Goal: Task Accomplishment & Management: Use online tool/utility

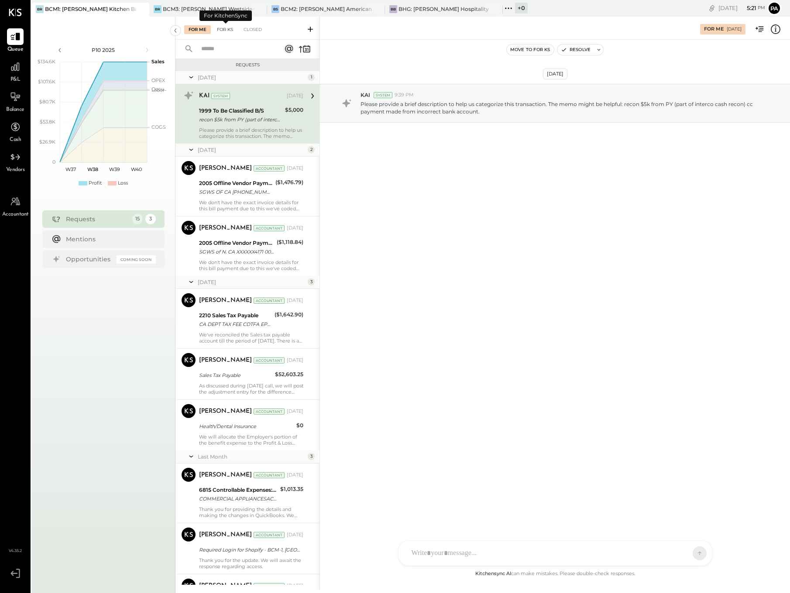
click at [227, 29] on div "For KS" at bounding box center [225, 29] width 25 height 9
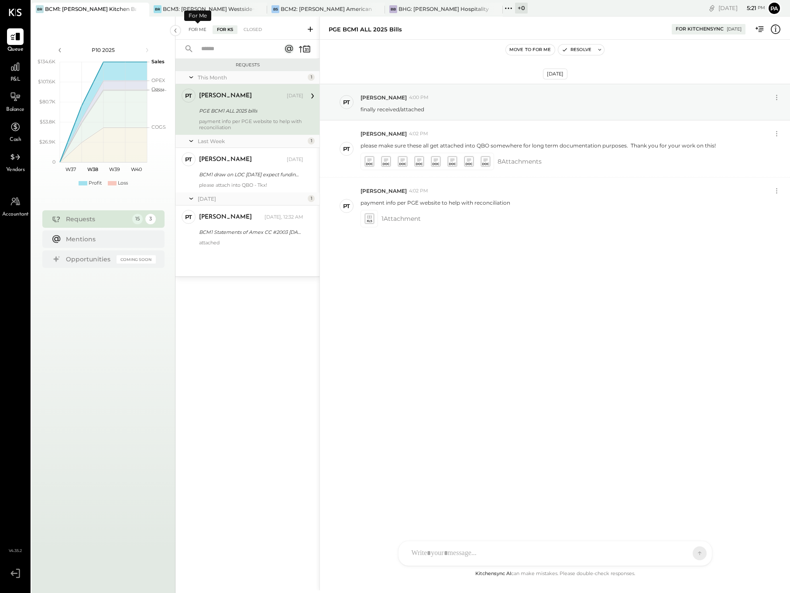
click at [197, 29] on div "For Me" at bounding box center [197, 29] width 27 height 9
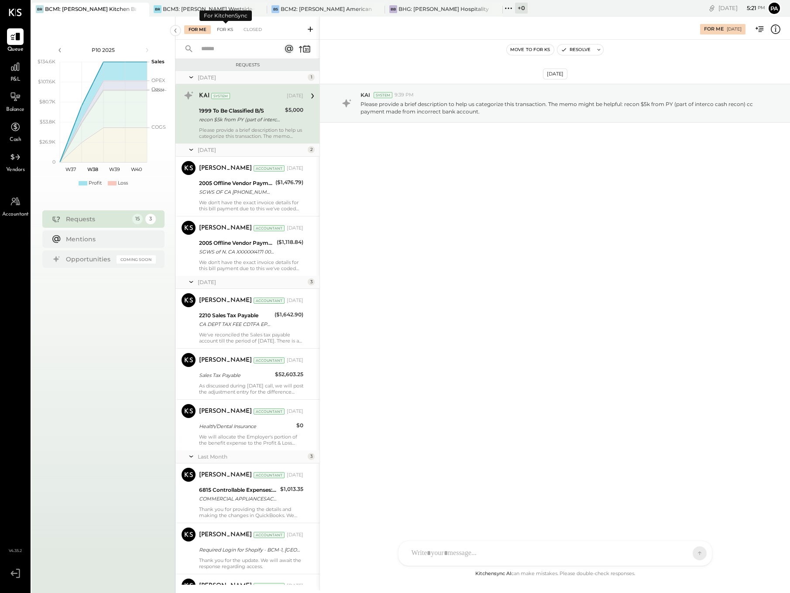
click at [227, 28] on div "For KS" at bounding box center [225, 29] width 25 height 9
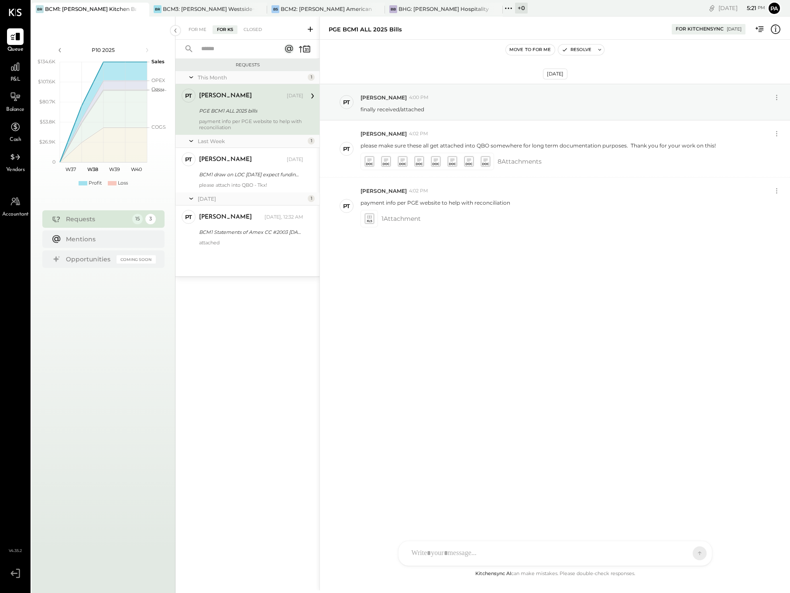
click at [310, 28] on icon at bounding box center [310, 29] width 9 height 9
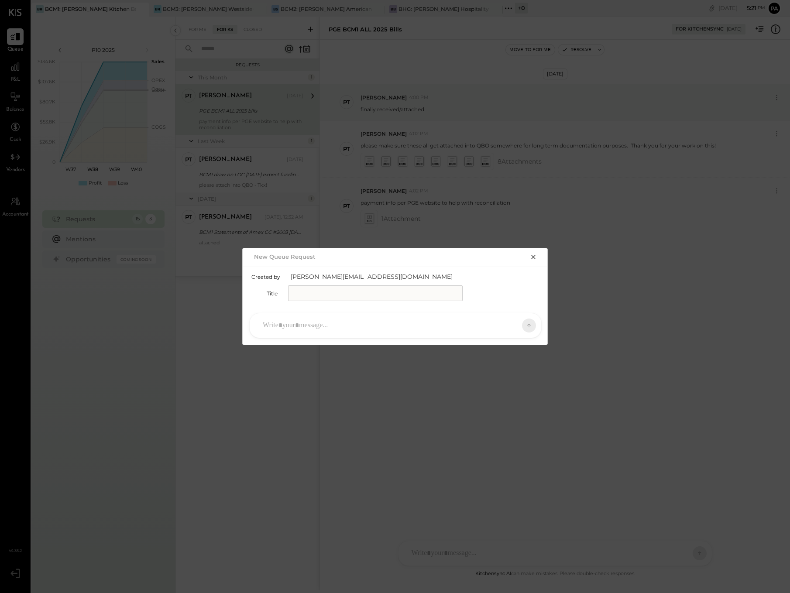
click at [341, 293] on input "text" at bounding box center [375, 294] width 175 height 16
type input "**********"
click at [305, 322] on div at bounding box center [387, 325] width 258 height 19
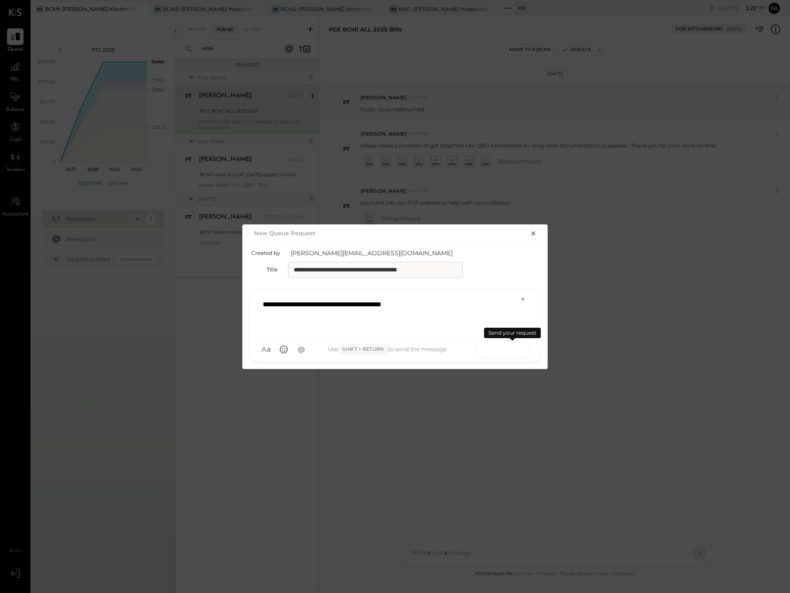
click at [506, 348] on button at bounding box center [512, 349] width 32 height 13
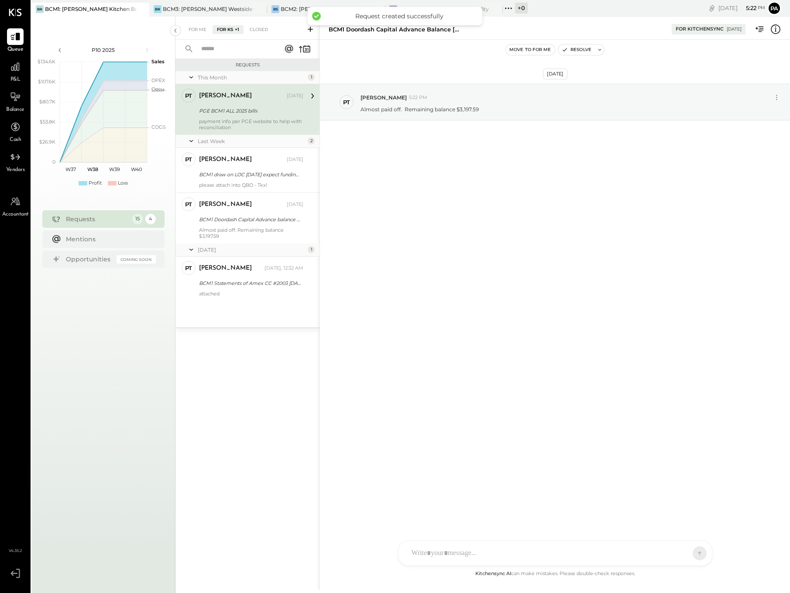
click at [442, 552] on div at bounding box center [547, 553] width 280 height 19
click at [431, 551] on icon at bounding box center [432, 553] width 9 height 9
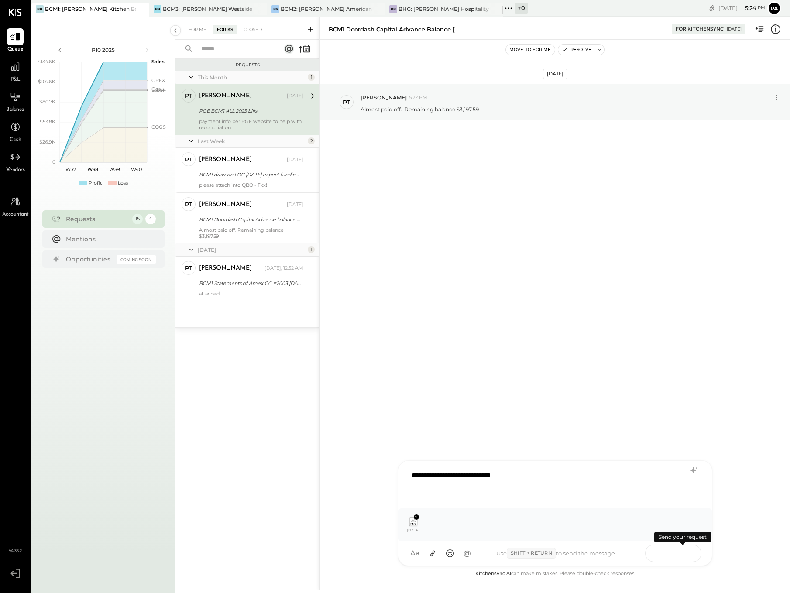
click at [683, 555] on icon at bounding box center [682, 553] width 9 height 9
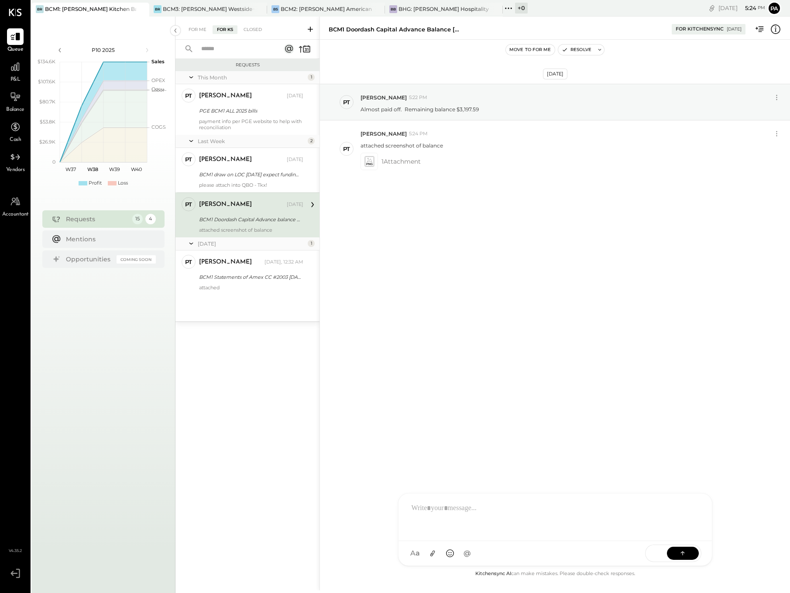
click at [17, 572] on icon at bounding box center [15, 573] width 16 height 13
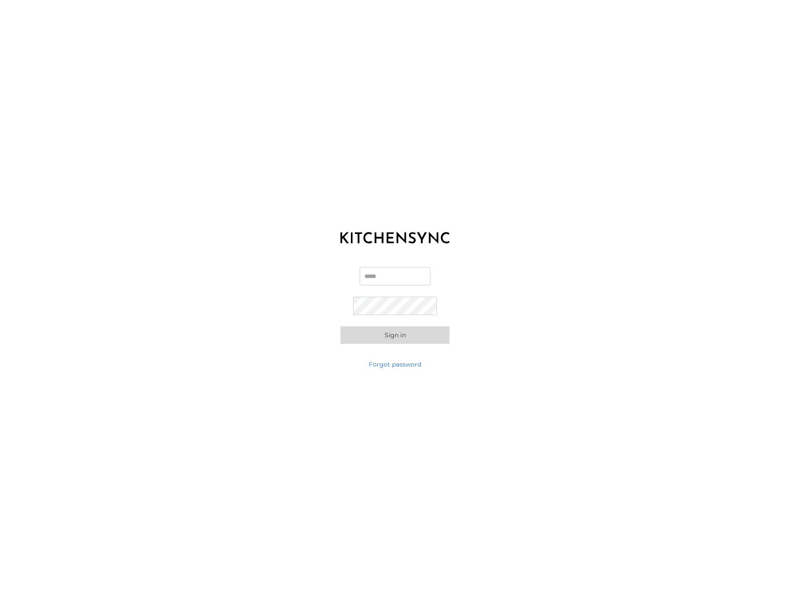
type input "**********"
